Goal: Task Accomplishment & Management: Use online tool/utility

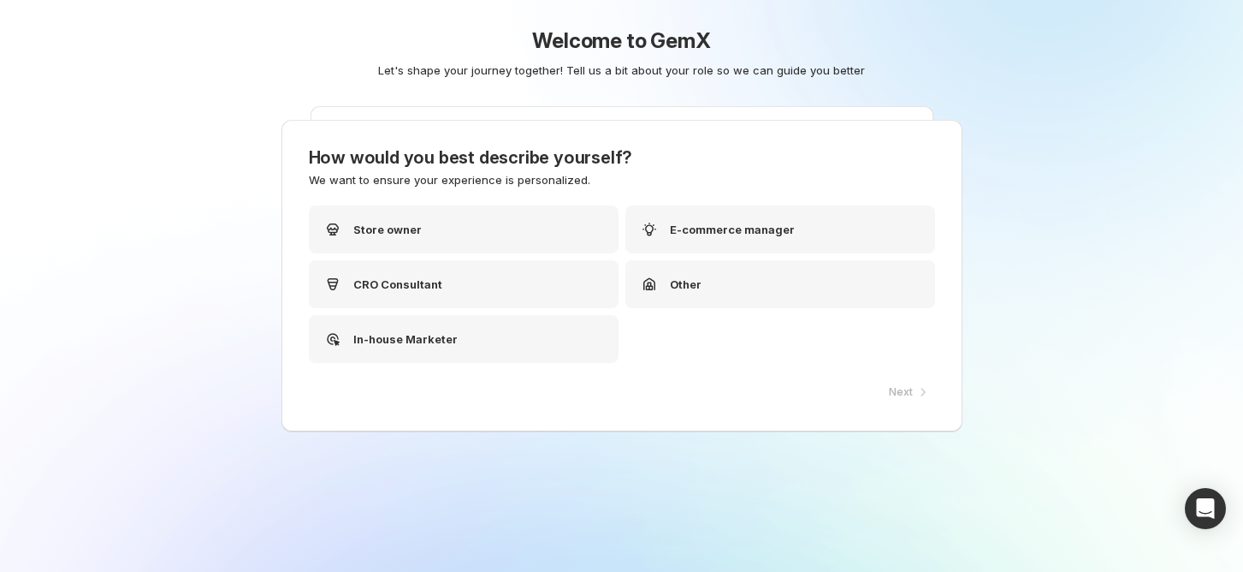
click at [465, 178] on div "Welcome to GemX Let's shape your journey together! Tell us a bit about your rol…" at bounding box center [622, 94] width 854 height 188
click at [349, 274] on div "CRO Consultant" at bounding box center [470, 284] width 310 height 48
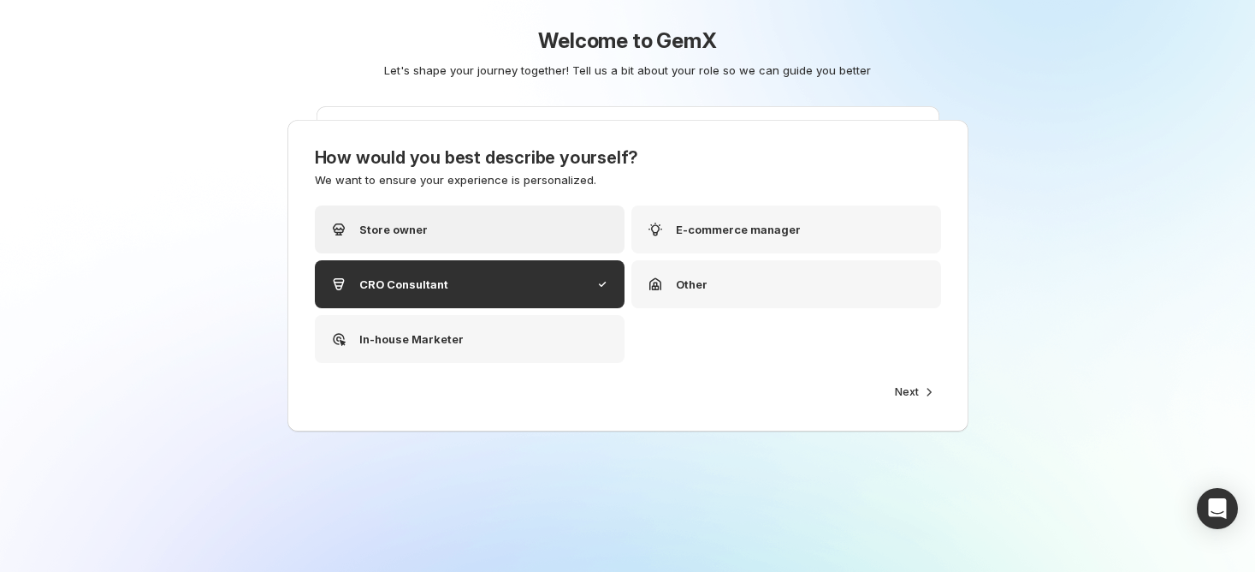
click at [410, 234] on p "Store owner" at bounding box center [393, 229] width 68 height 17
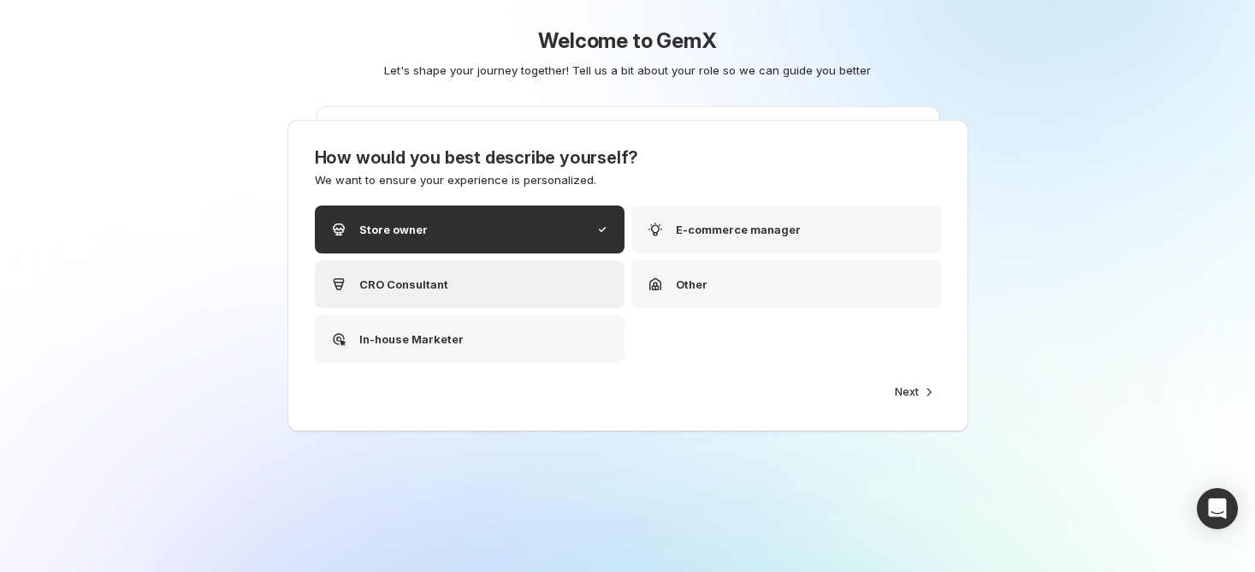
click at [447, 285] on div "CRO Consultant" at bounding box center [470, 284] width 310 height 48
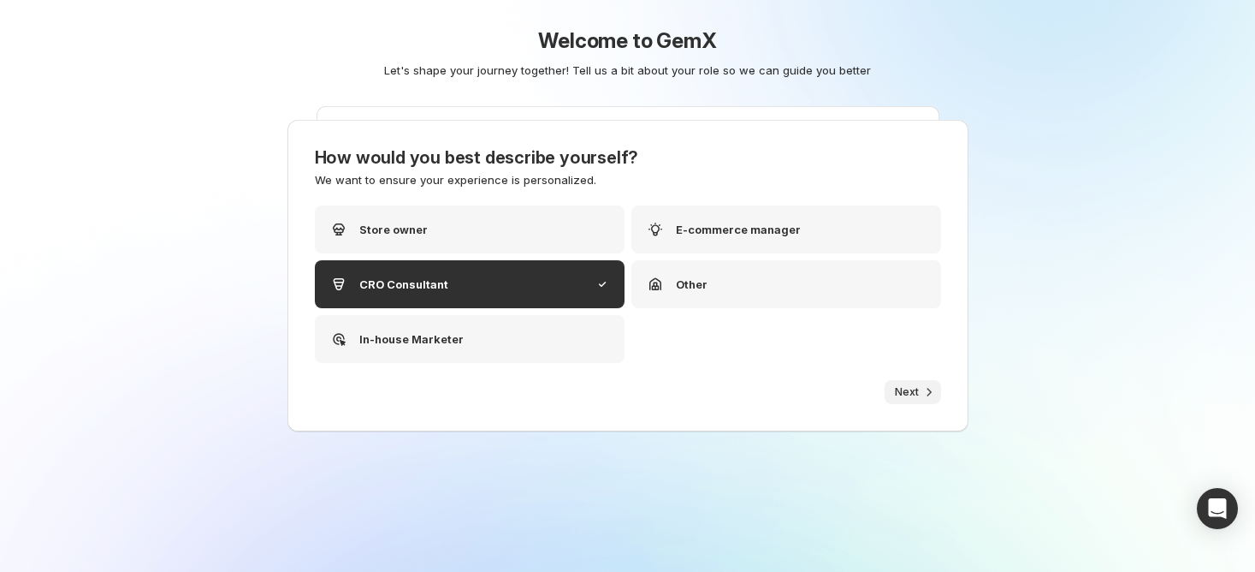
click at [897, 387] on span "Next" at bounding box center [907, 392] width 24 height 14
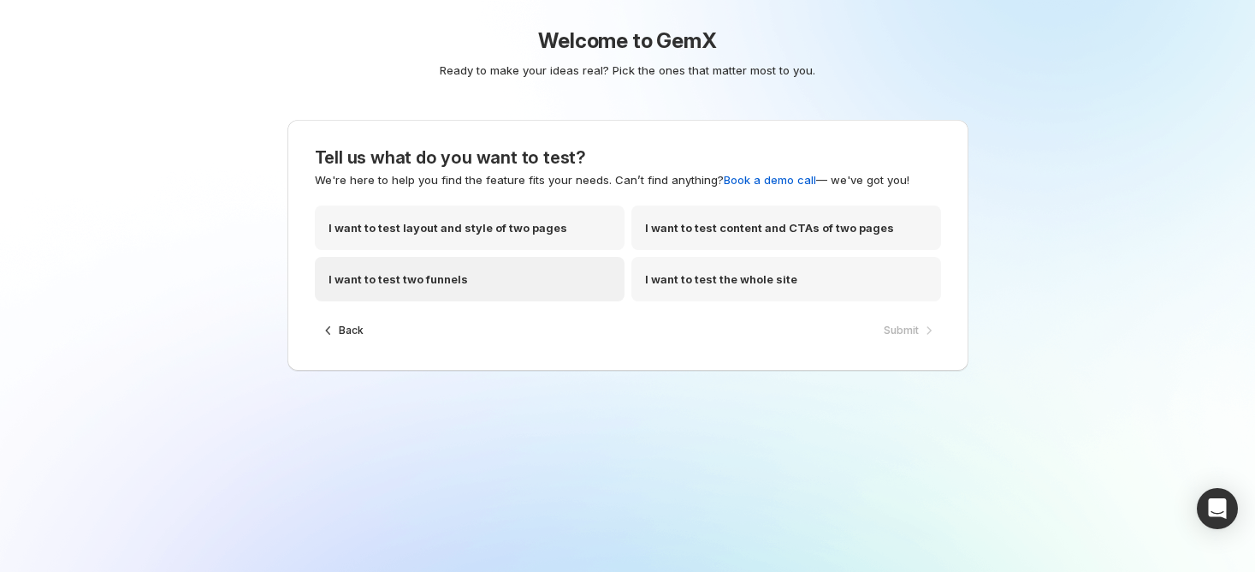
click at [428, 282] on p "I want to test two funnels" at bounding box center [398, 278] width 139 height 17
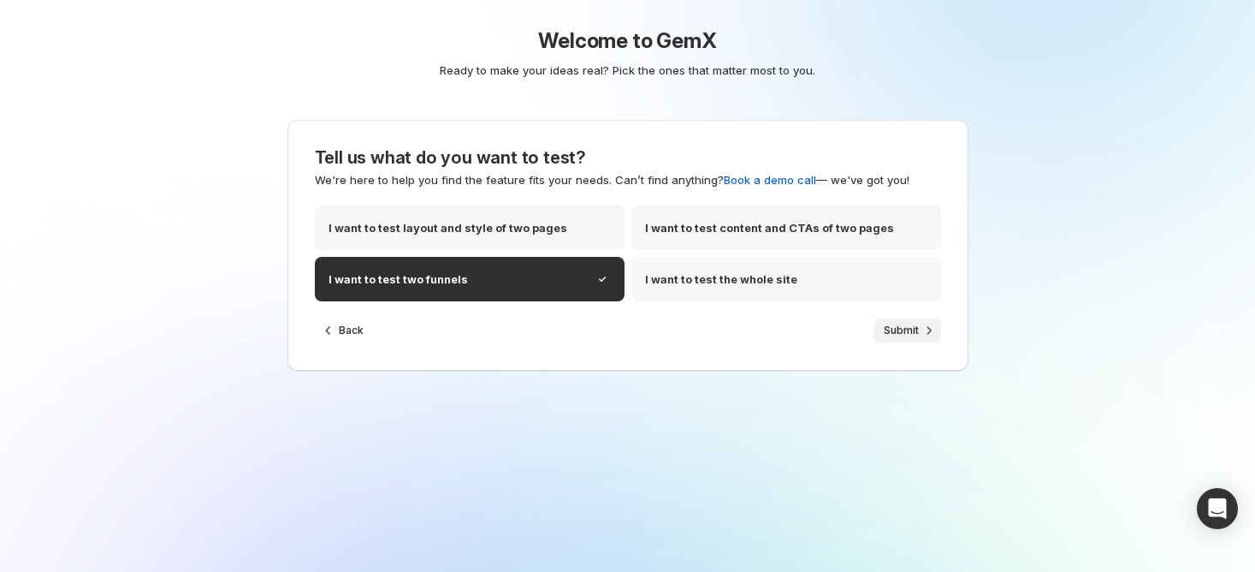
click at [881, 329] on button "Submit" at bounding box center [908, 330] width 68 height 24
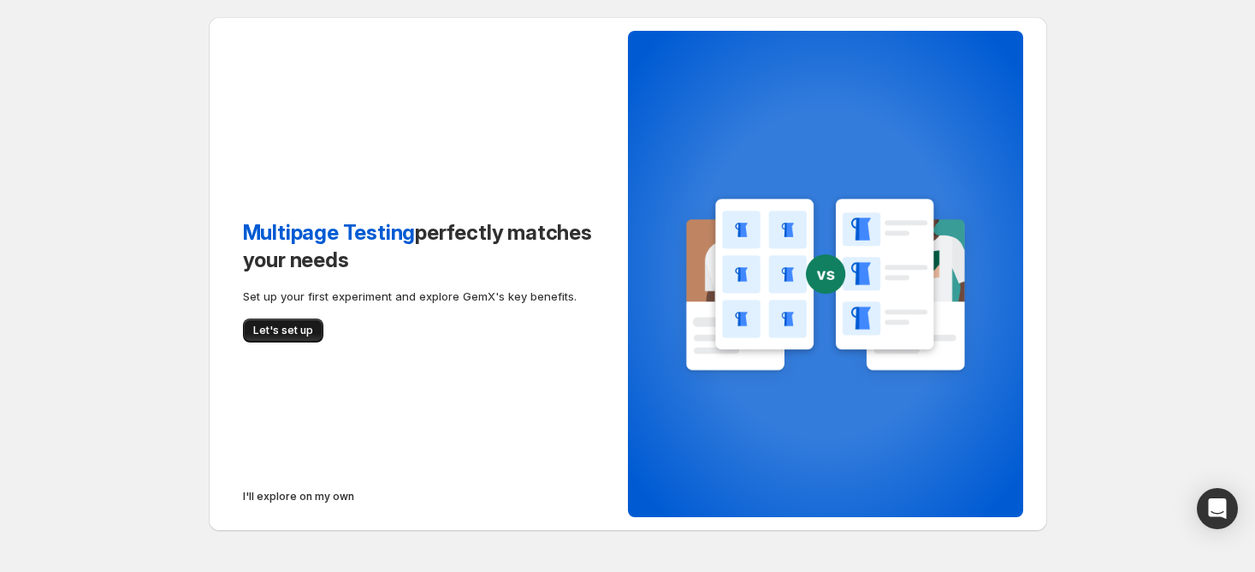
click at [272, 334] on span "Let's set up" at bounding box center [283, 330] width 60 height 14
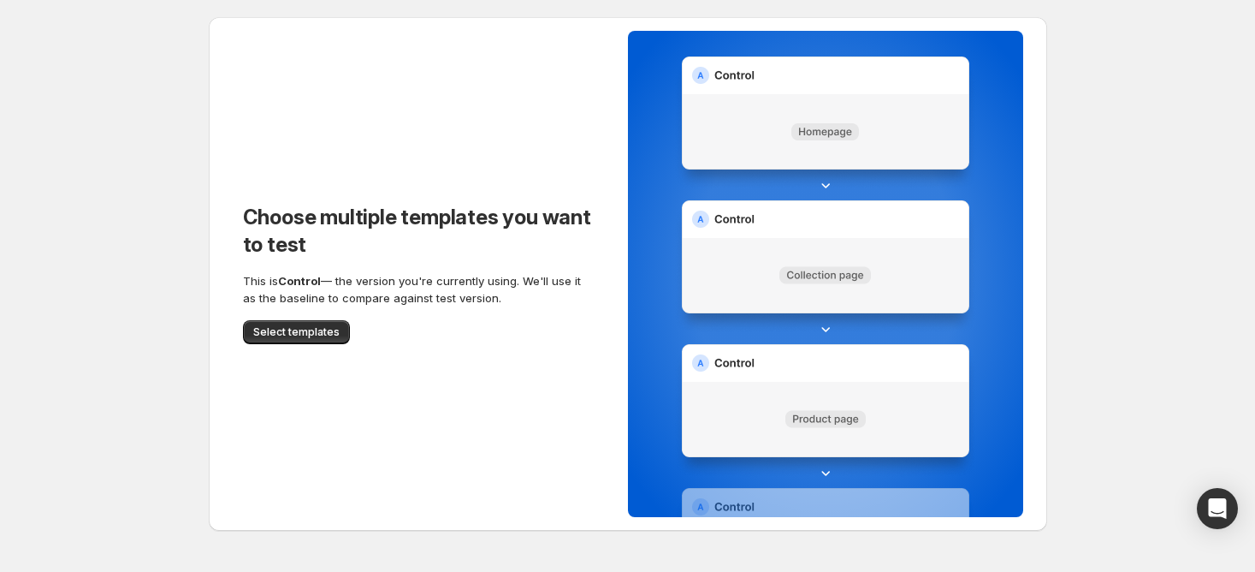
click at [272, 334] on span "Select templates" at bounding box center [296, 332] width 86 height 14
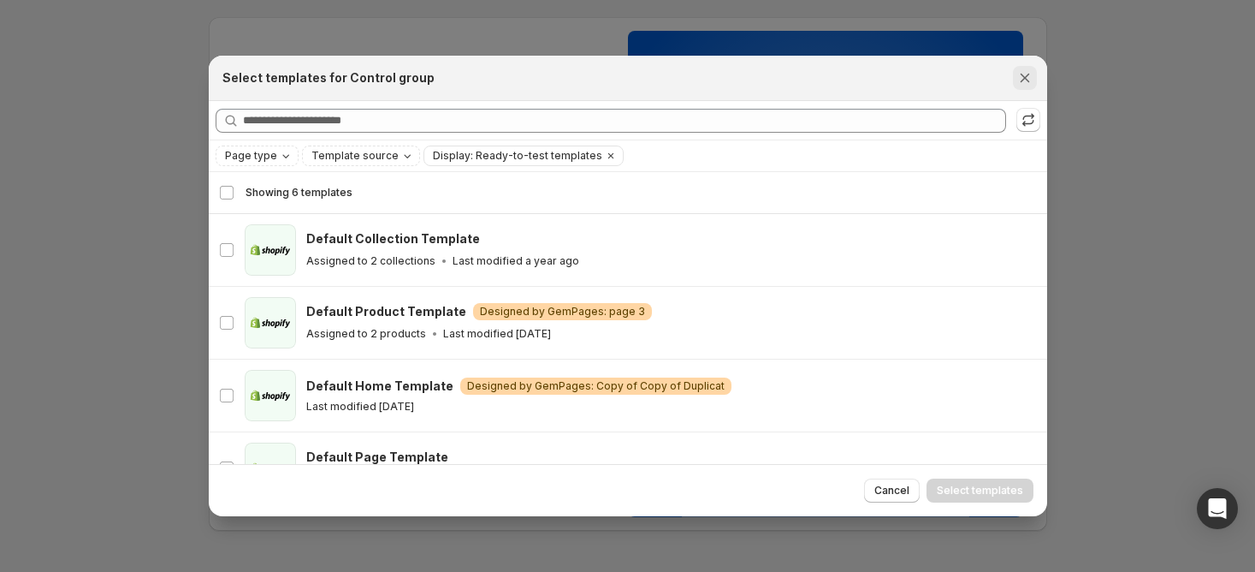
click at [1022, 86] on icon "Close" at bounding box center [1024, 77] width 17 height 17
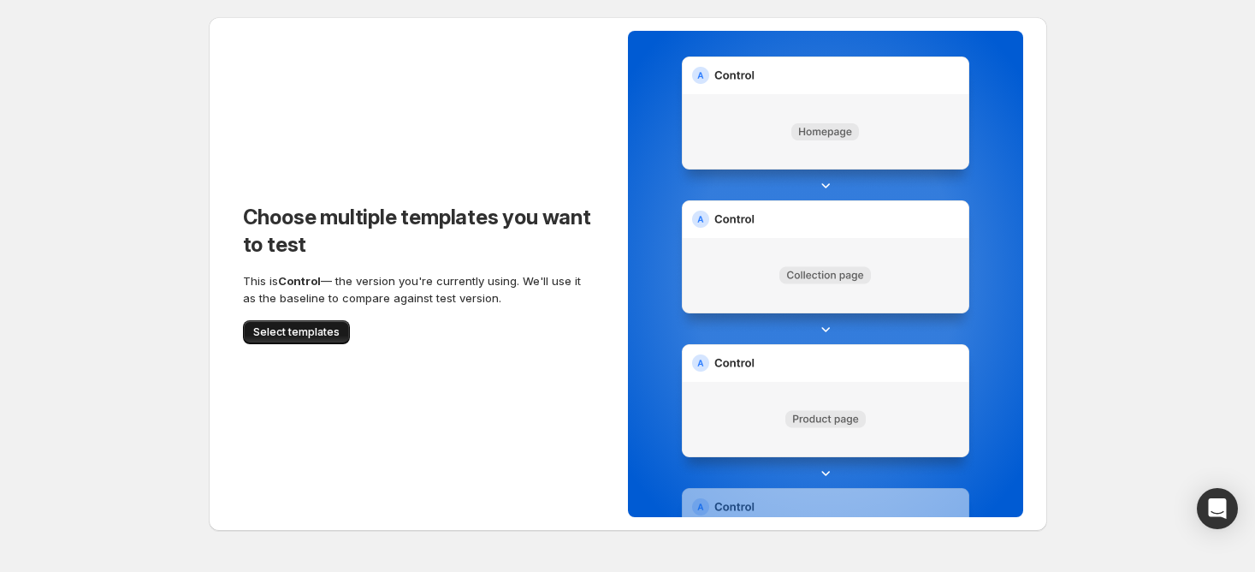
click at [275, 335] on span "Select templates" at bounding box center [296, 332] width 86 height 14
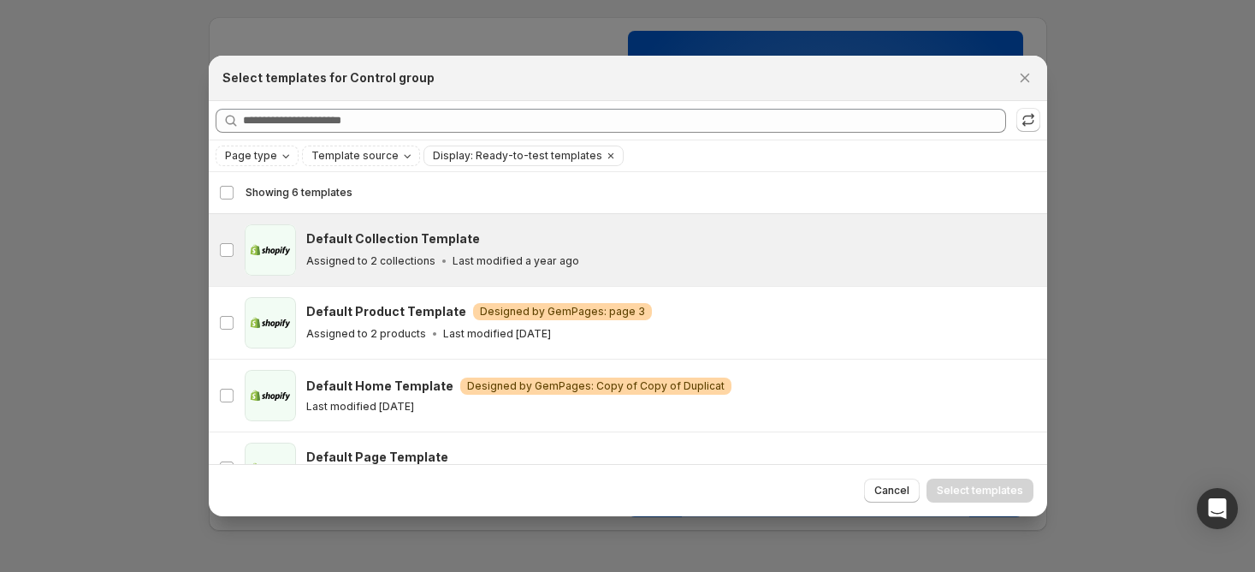
click at [403, 255] on p "Assigned to 2 collections" at bounding box center [370, 261] width 129 height 14
click at [987, 478] on button "Select templates" at bounding box center [980, 490] width 107 height 24
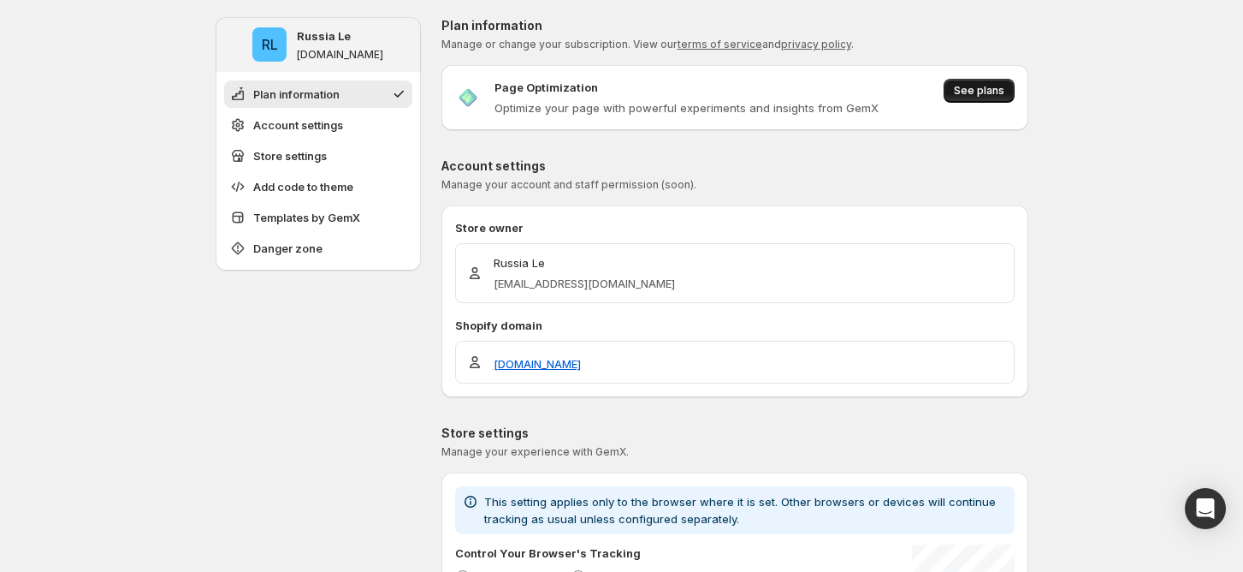
click at [973, 94] on span "See plans" at bounding box center [979, 91] width 50 height 14
